Goal: Check status: Check status

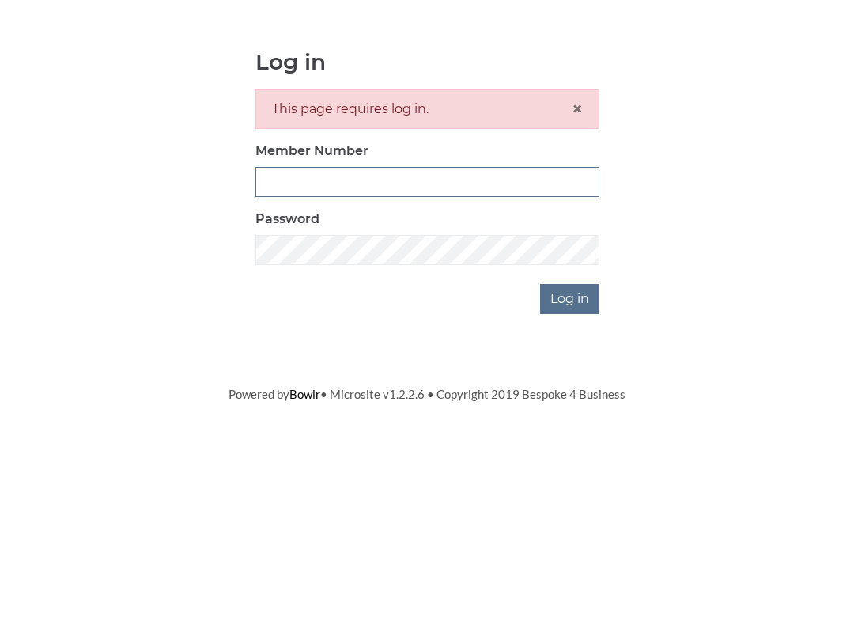
type input "3771"
click at [571, 427] on input "Log in" at bounding box center [569, 442] width 59 height 30
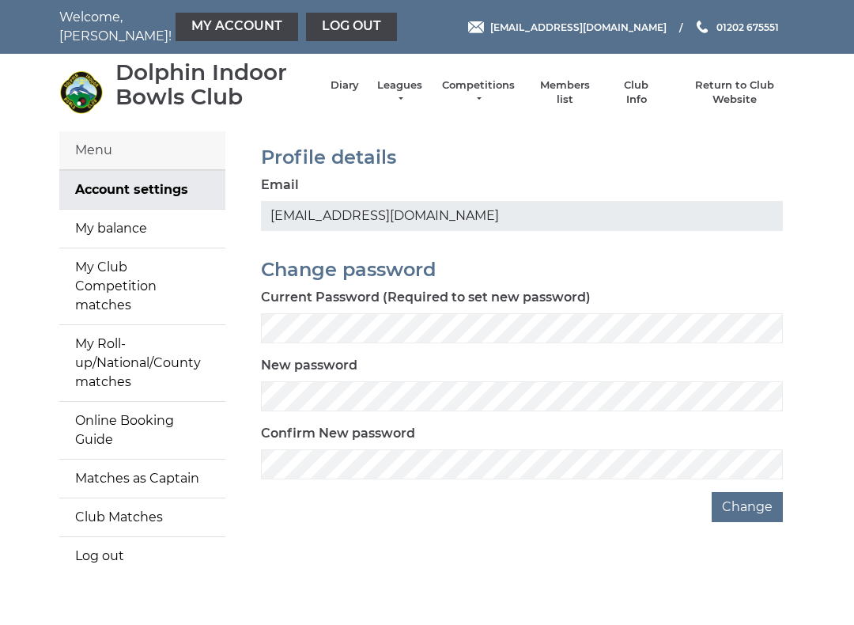
click at [359, 93] on link "Diary" at bounding box center [345, 85] width 28 height 14
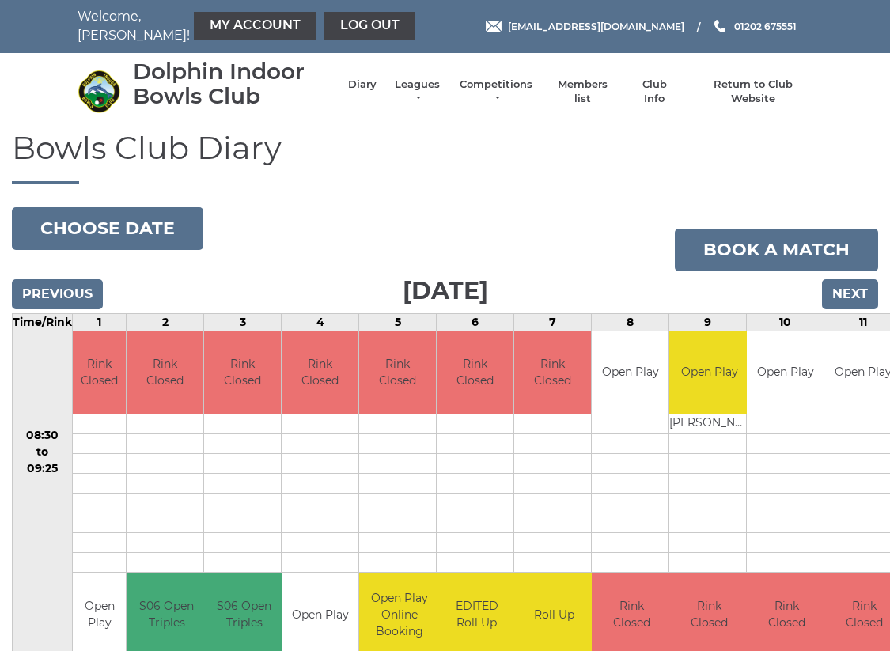
scroll to position [1, 0]
click at [866, 301] on input "Next" at bounding box center [850, 294] width 56 height 30
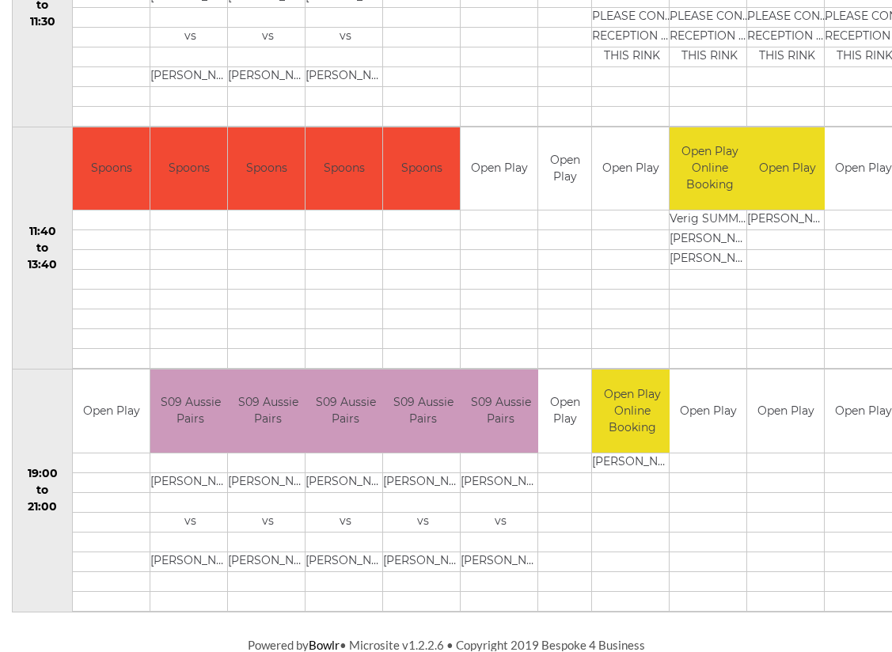
scroll to position [689, 0]
